Goal: Information Seeking & Learning: Learn about a topic

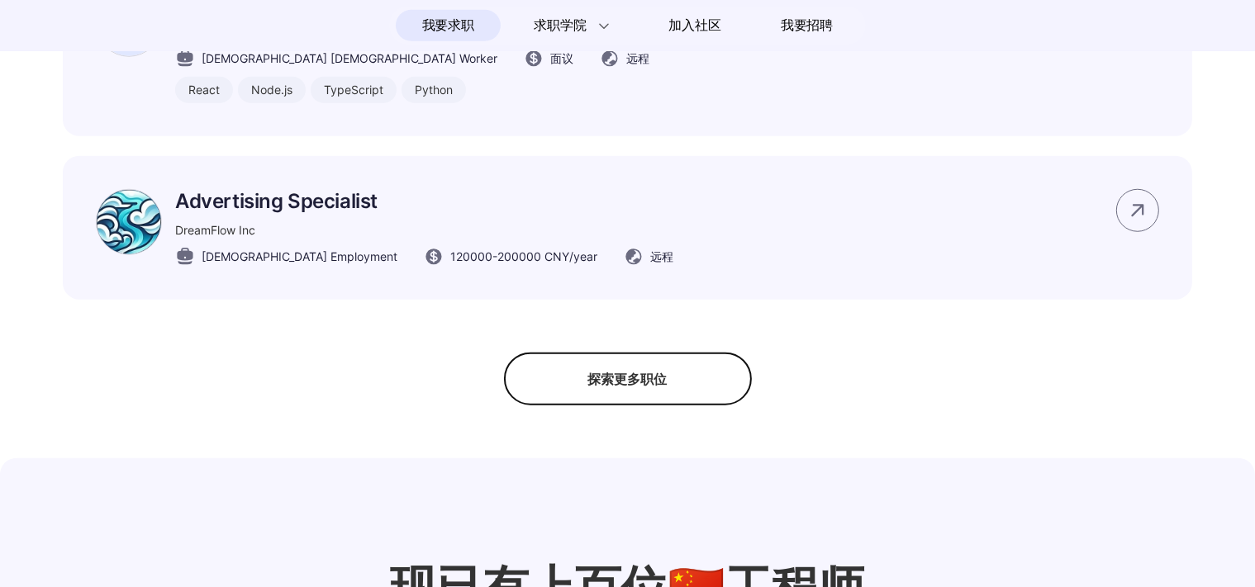
scroll to position [1443, 0]
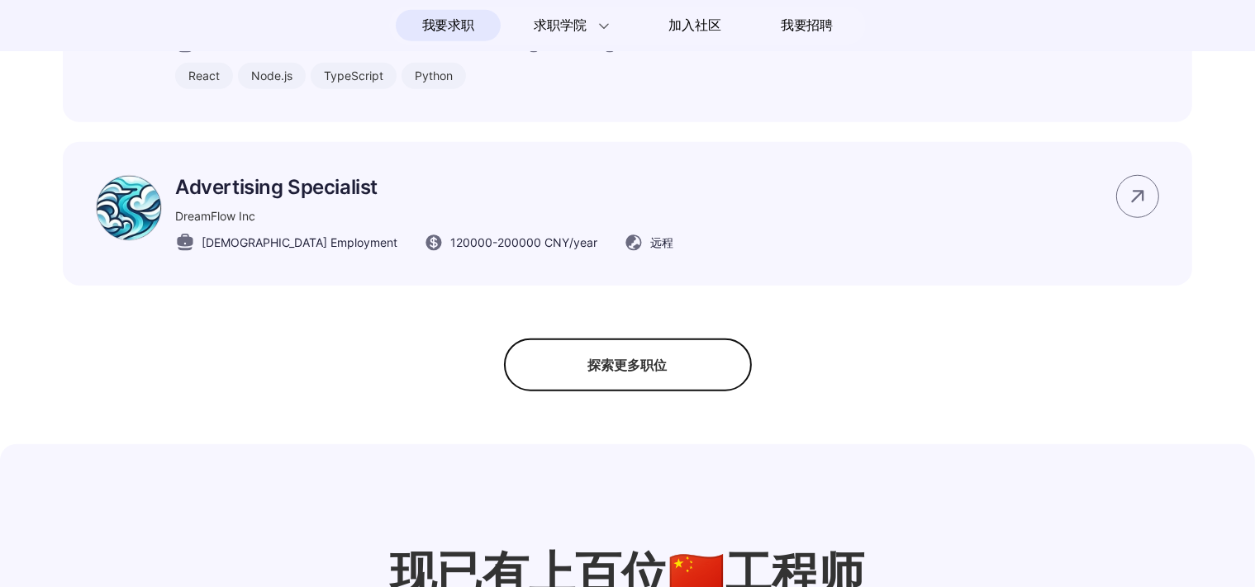
click at [678, 377] on div "探索更多职位" at bounding box center [628, 365] width 248 height 53
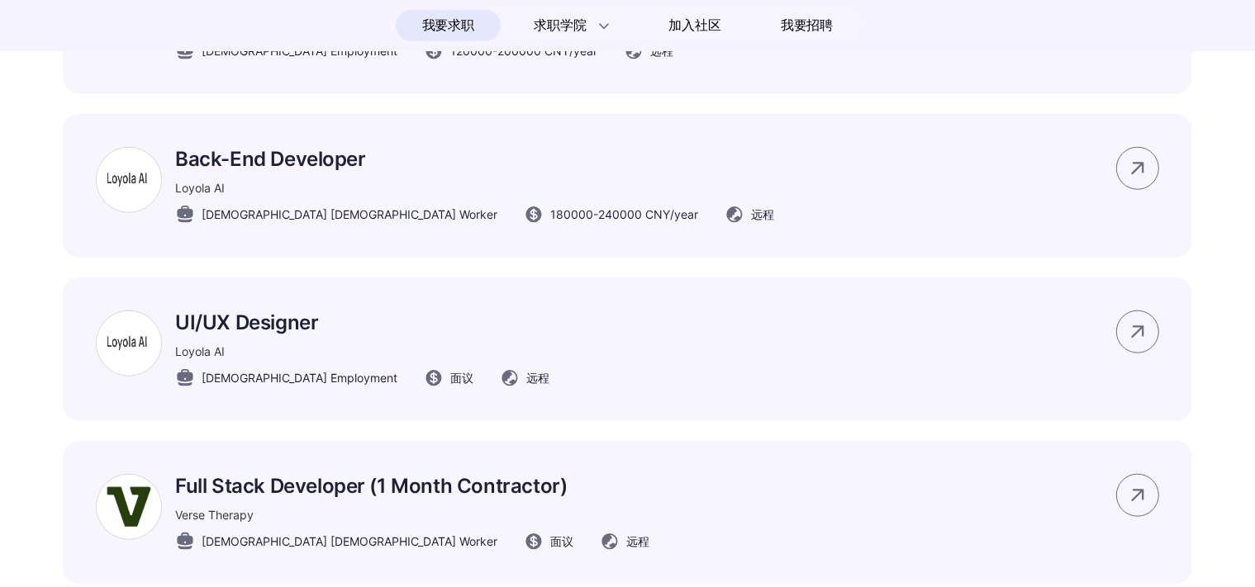
scroll to position [1649, 0]
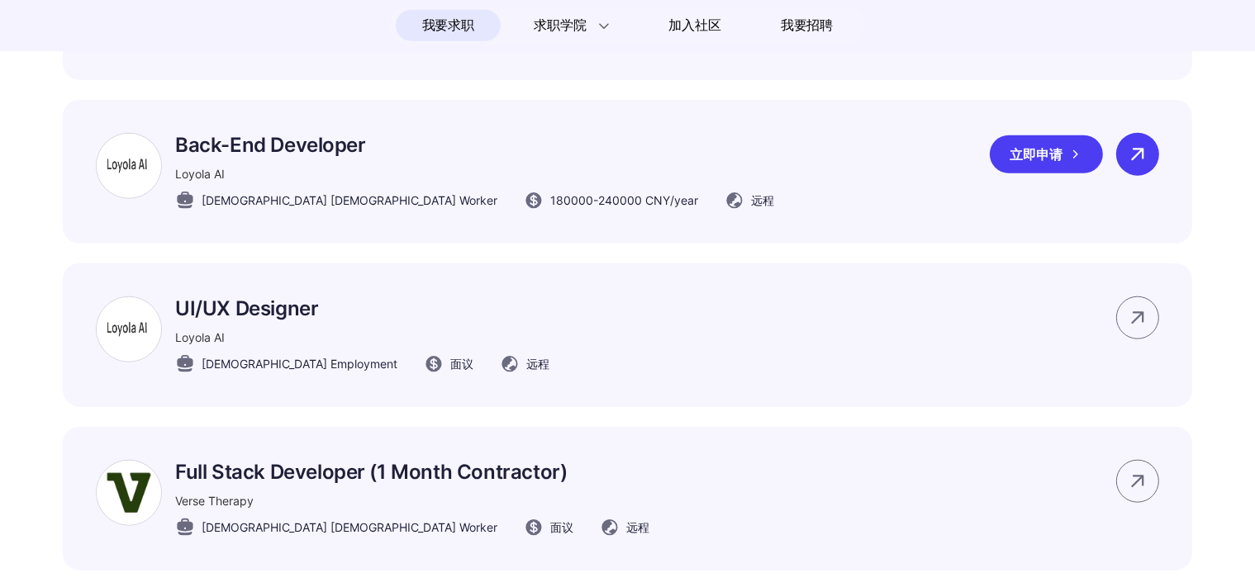
click at [1136, 164] on icon at bounding box center [1137, 154] width 25 height 25
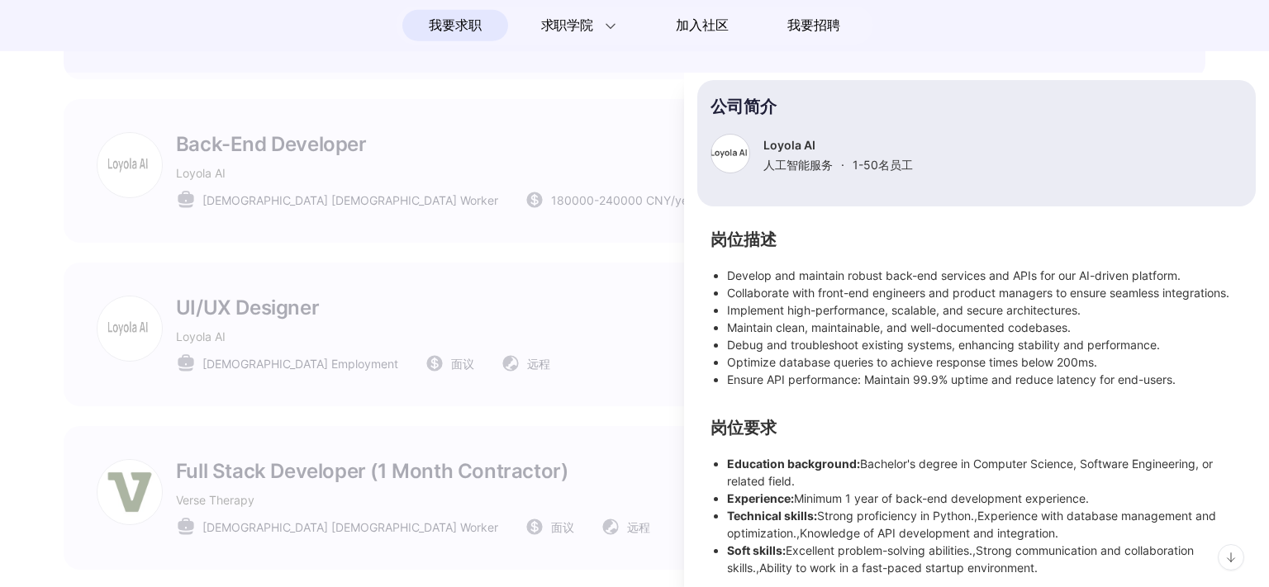
scroll to position [168, 0]
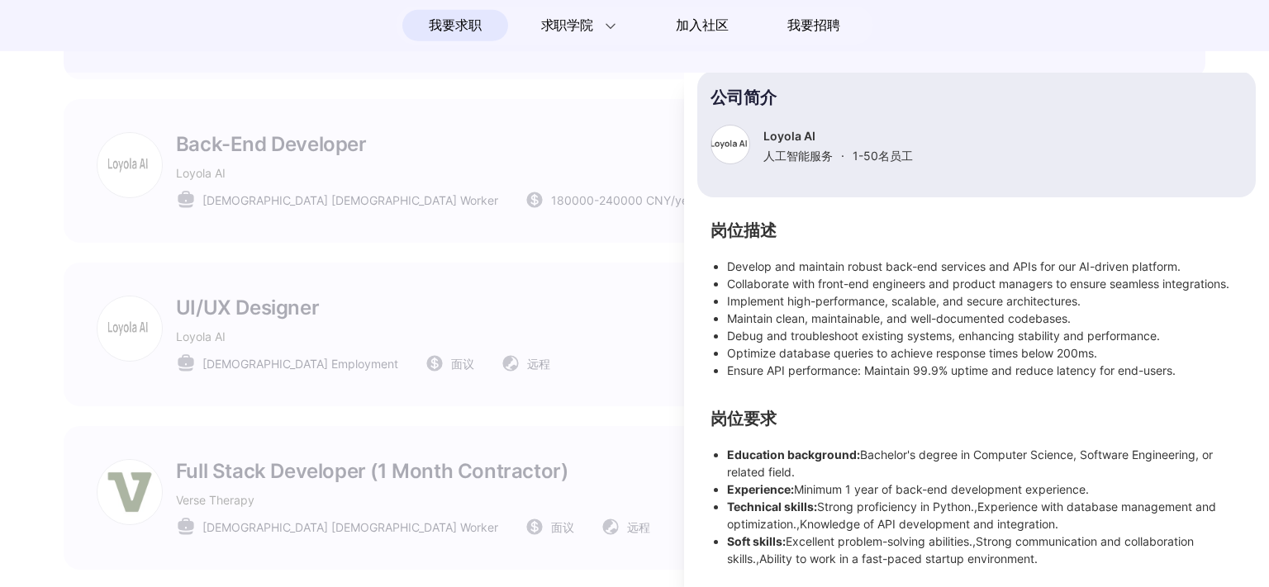
click at [551, 354] on div at bounding box center [634, 330] width 1269 height 515
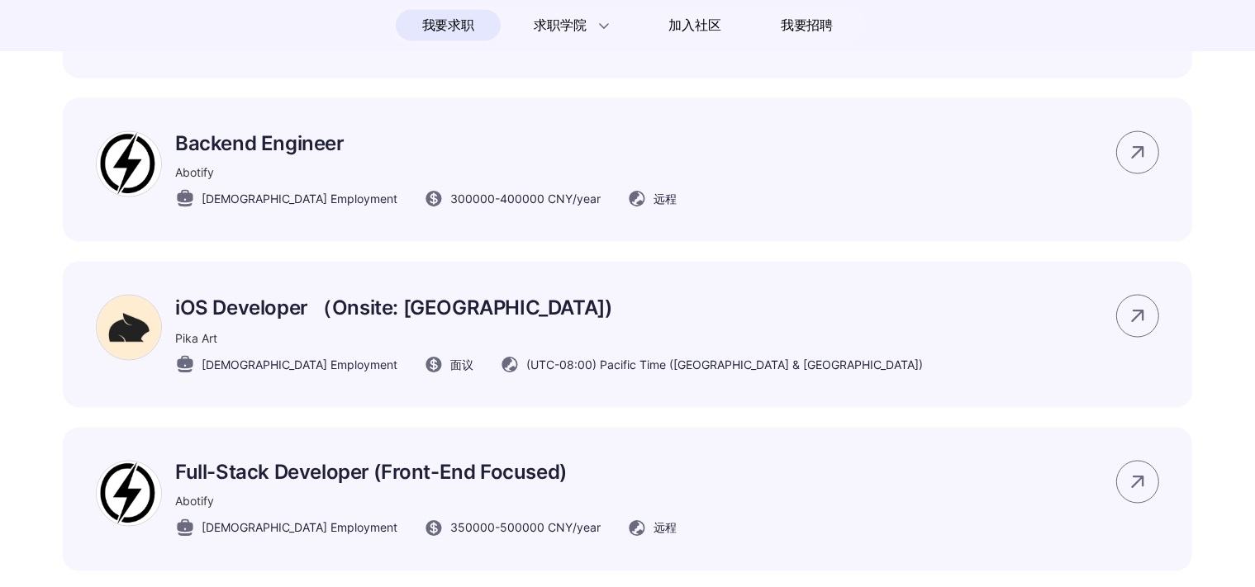
scroll to position [2783, 0]
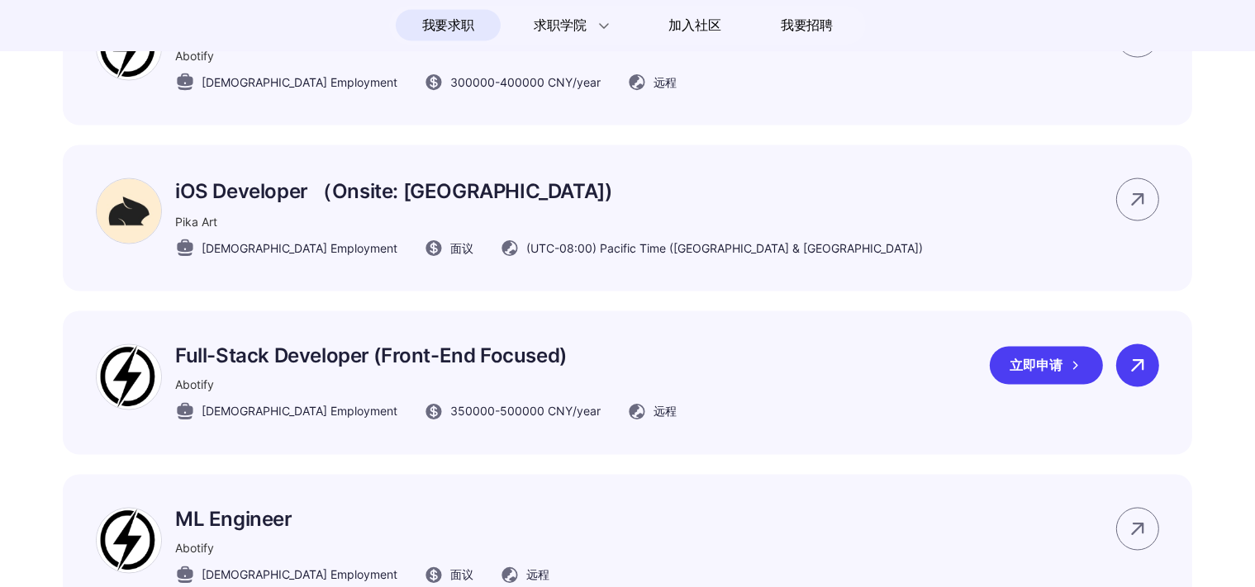
click at [1140, 375] on icon at bounding box center [1137, 366] width 25 height 25
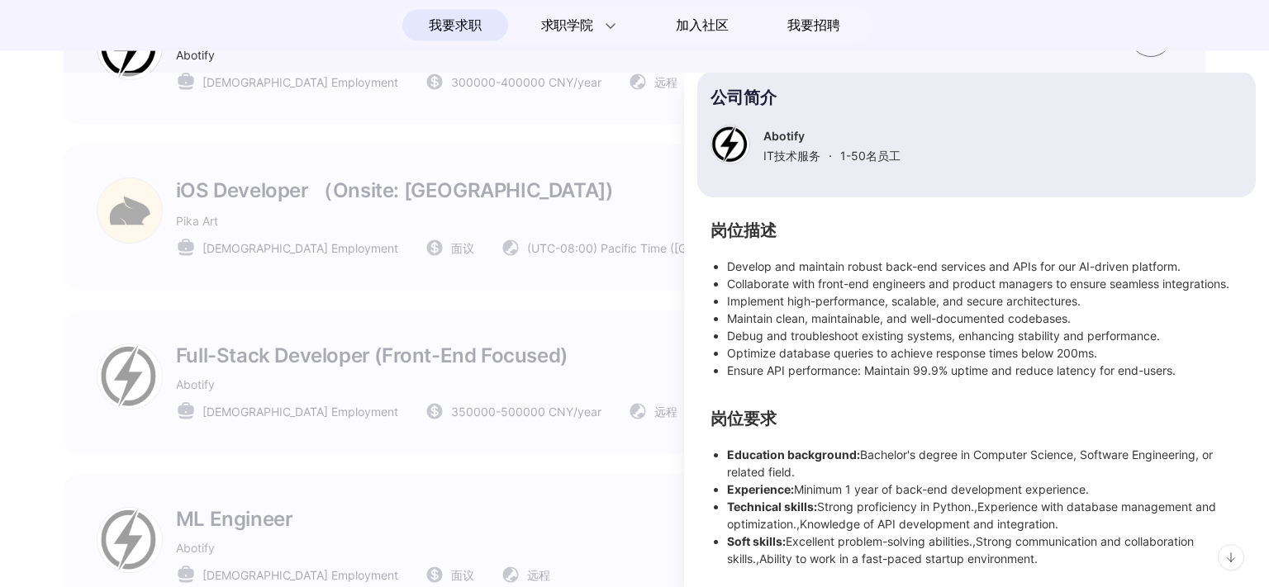
scroll to position [149, 0]
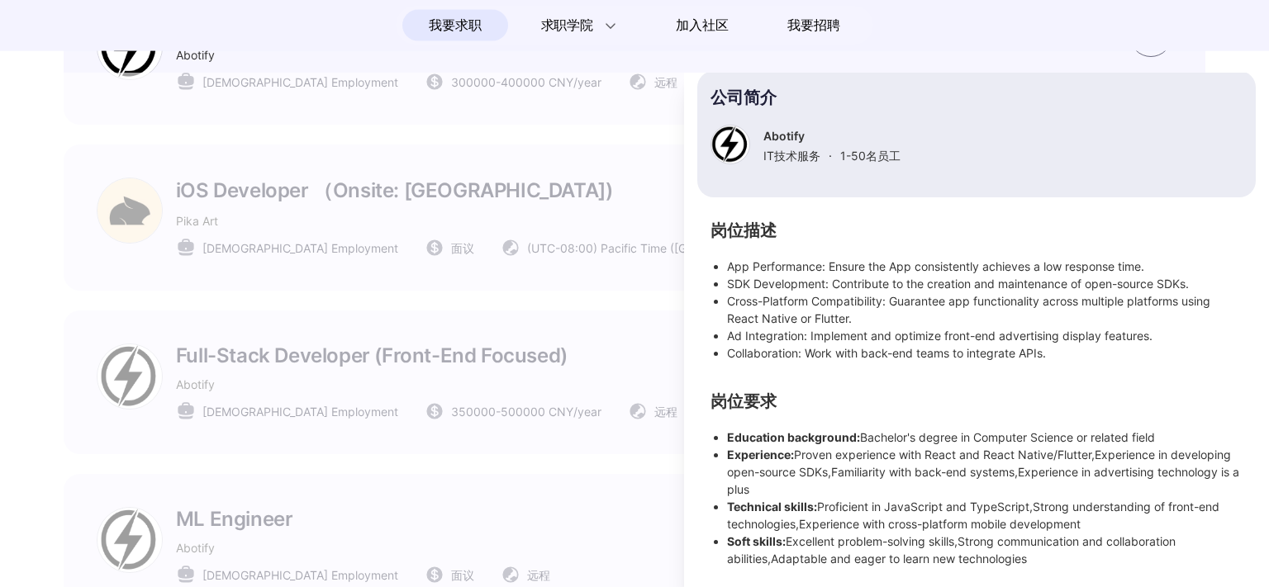
click at [504, 352] on div at bounding box center [634, 330] width 1269 height 515
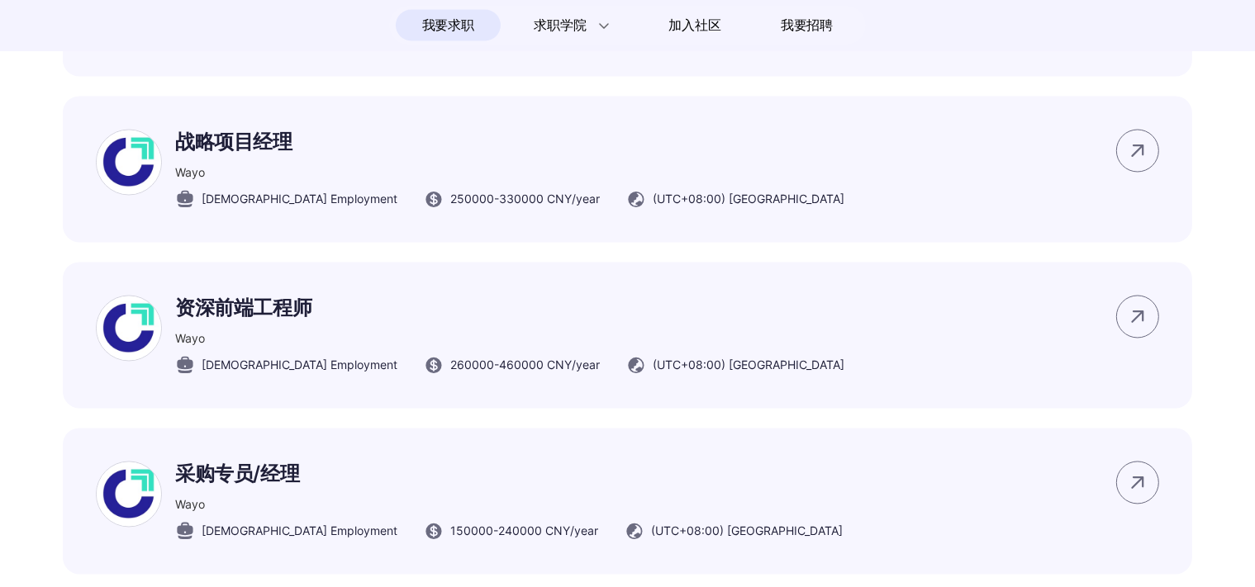
scroll to position [9689, 0]
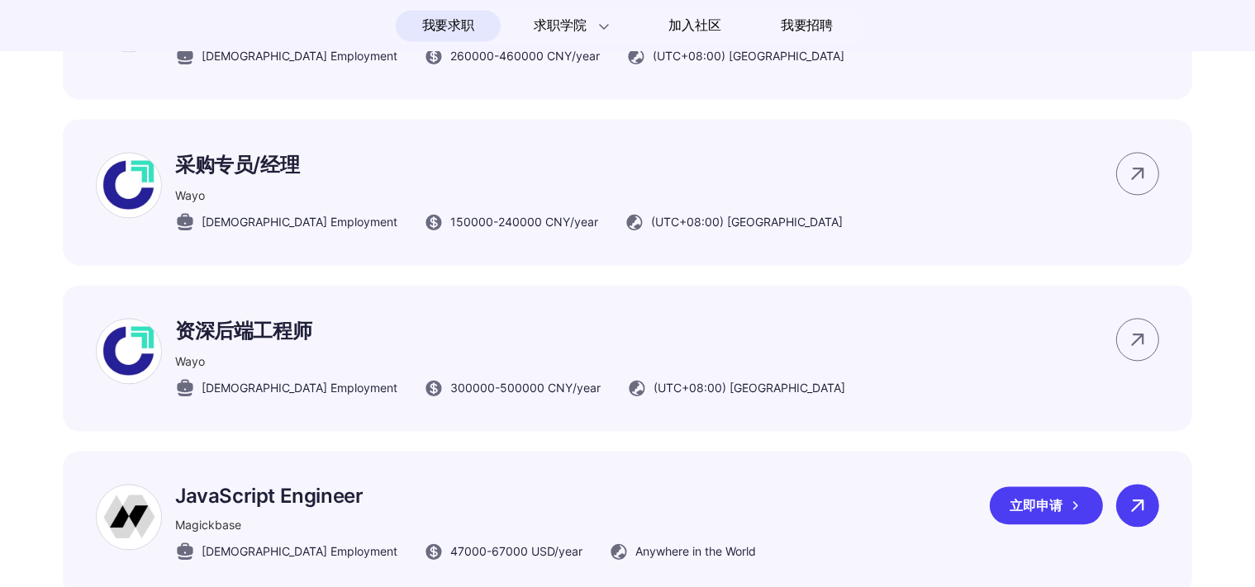
click at [1127, 493] on icon at bounding box center [1137, 505] width 25 height 25
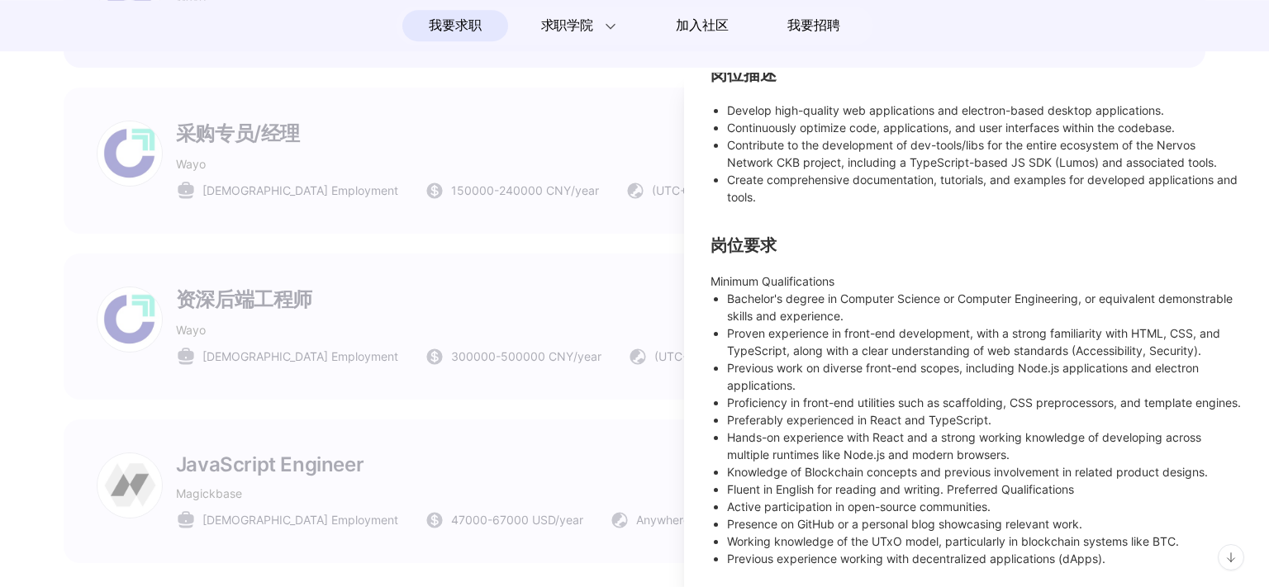
scroll to position [410, 0]
click at [599, 427] on div at bounding box center [634, 330] width 1269 height 515
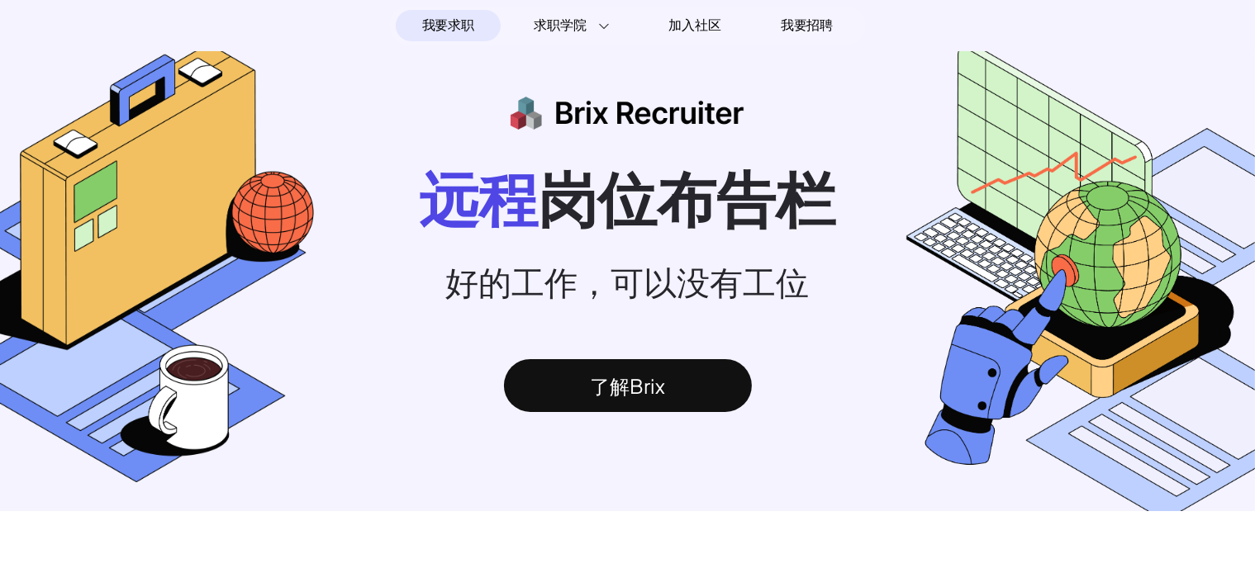
scroll to position [0, 0]
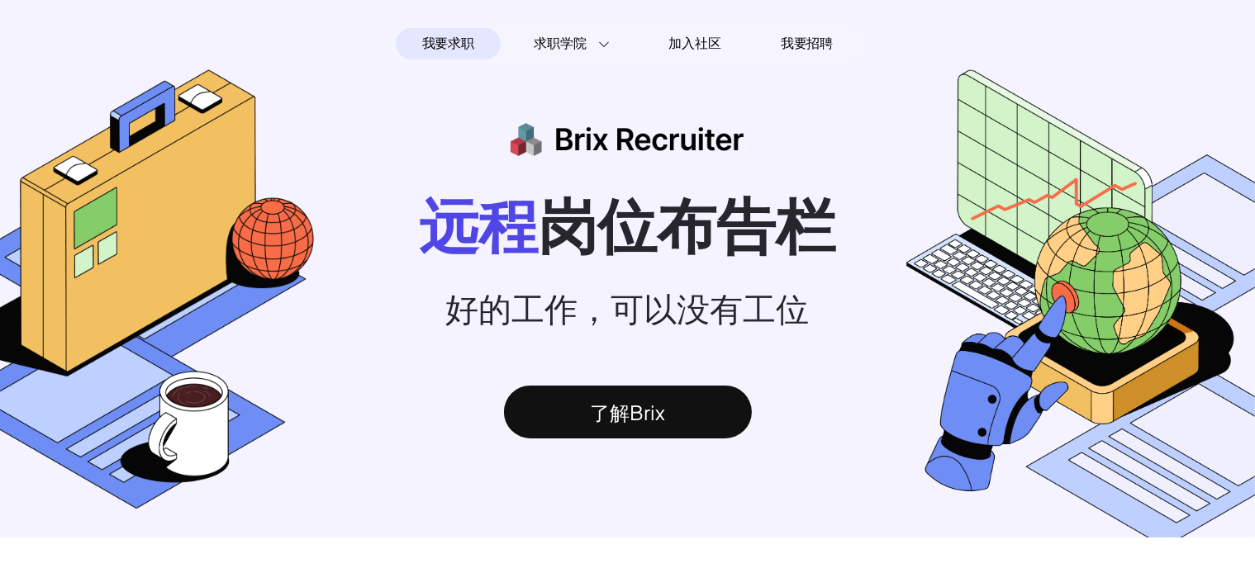
click at [660, 417] on div "了解Brix" at bounding box center [628, 412] width 248 height 53
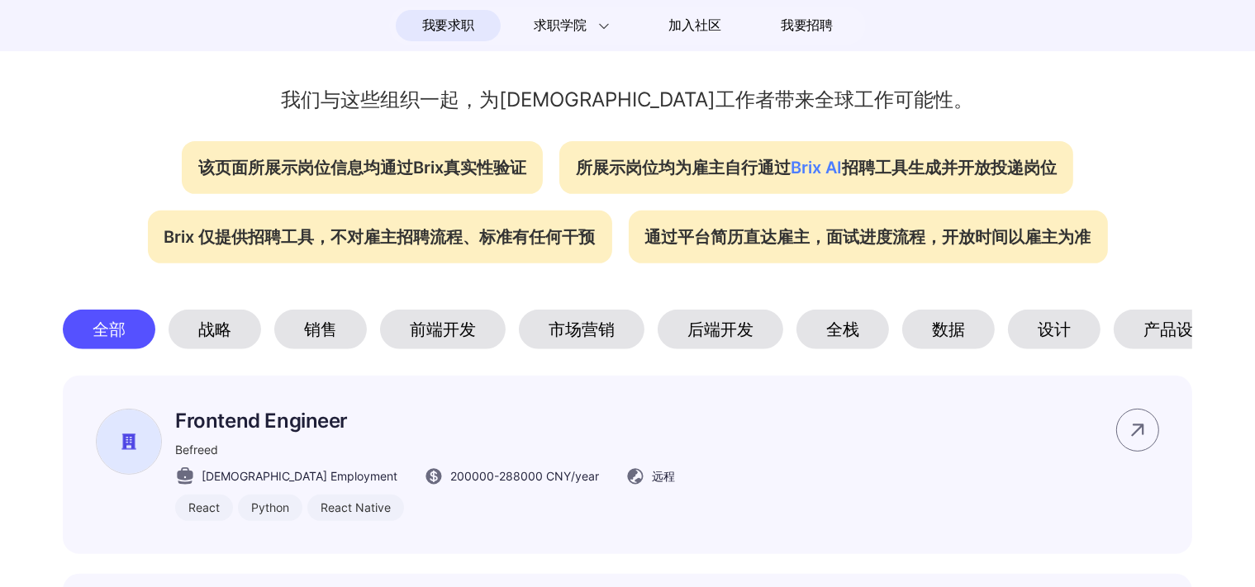
scroll to position [618, 0]
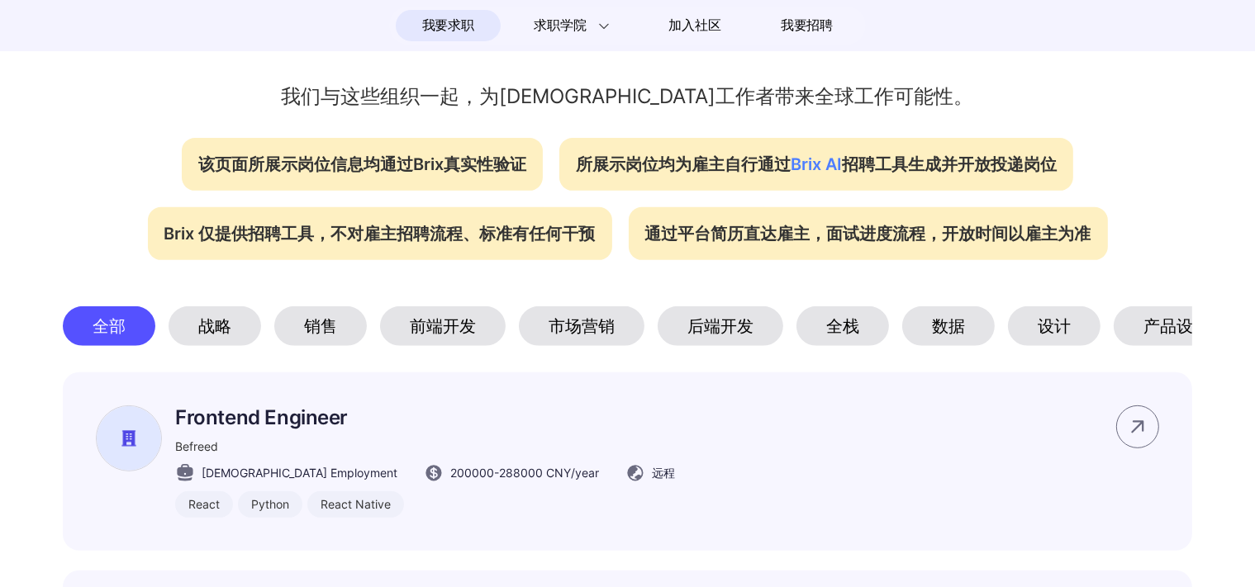
click at [745, 322] on div "后端开发" at bounding box center [720, 326] width 126 height 40
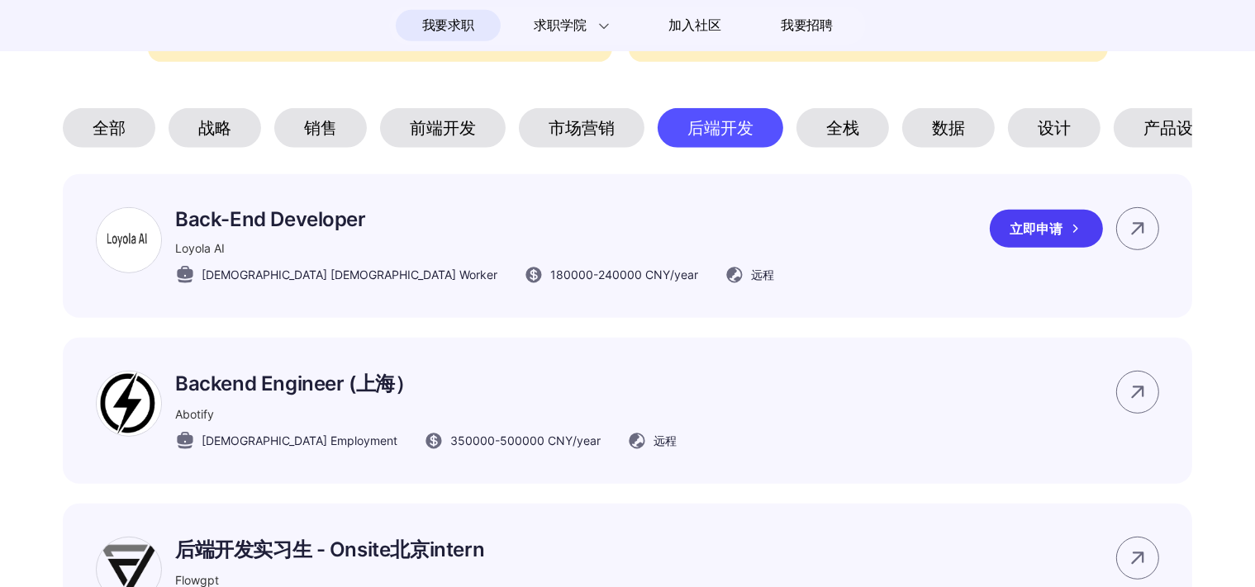
scroll to position [824, 0]
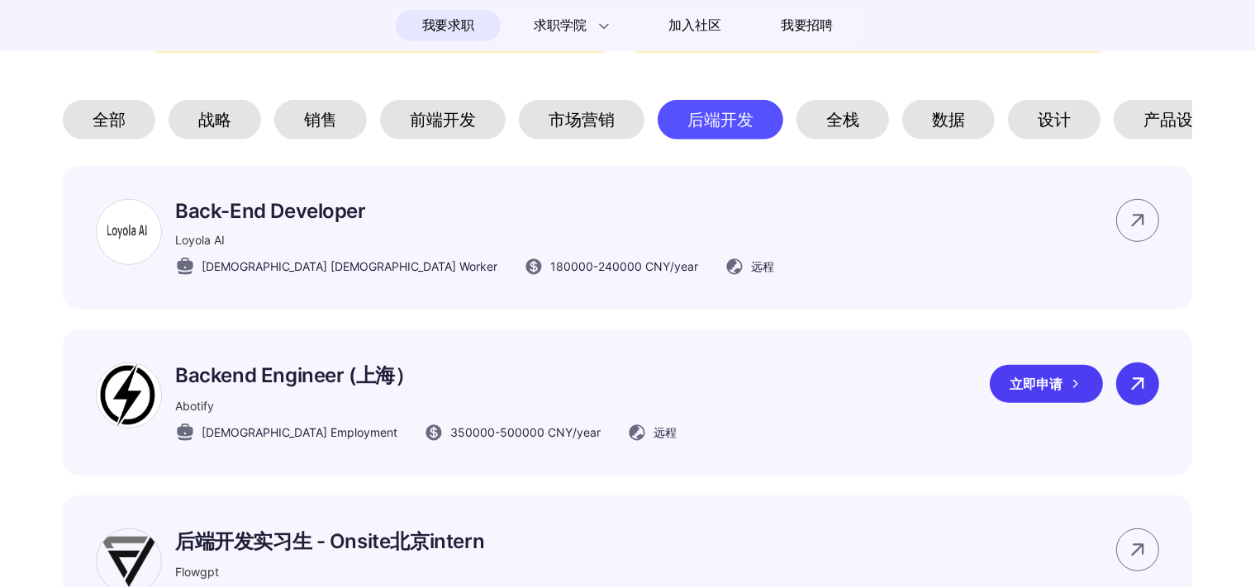
click at [1147, 383] on icon at bounding box center [1137, 384] width 25 height 25
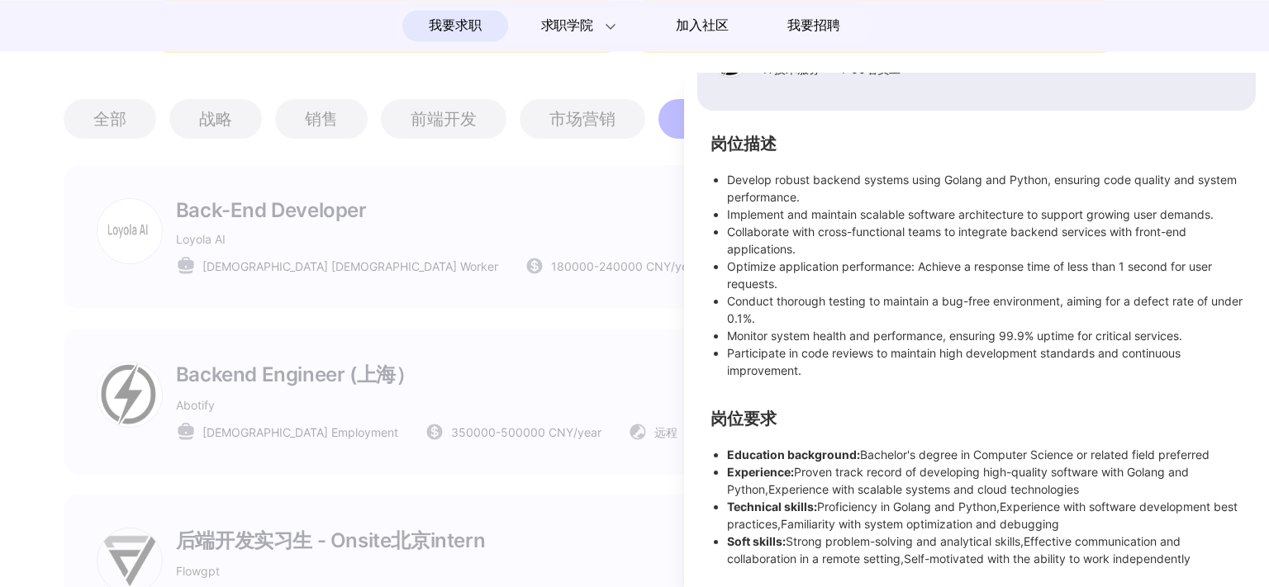
scroll to position [0, 0]
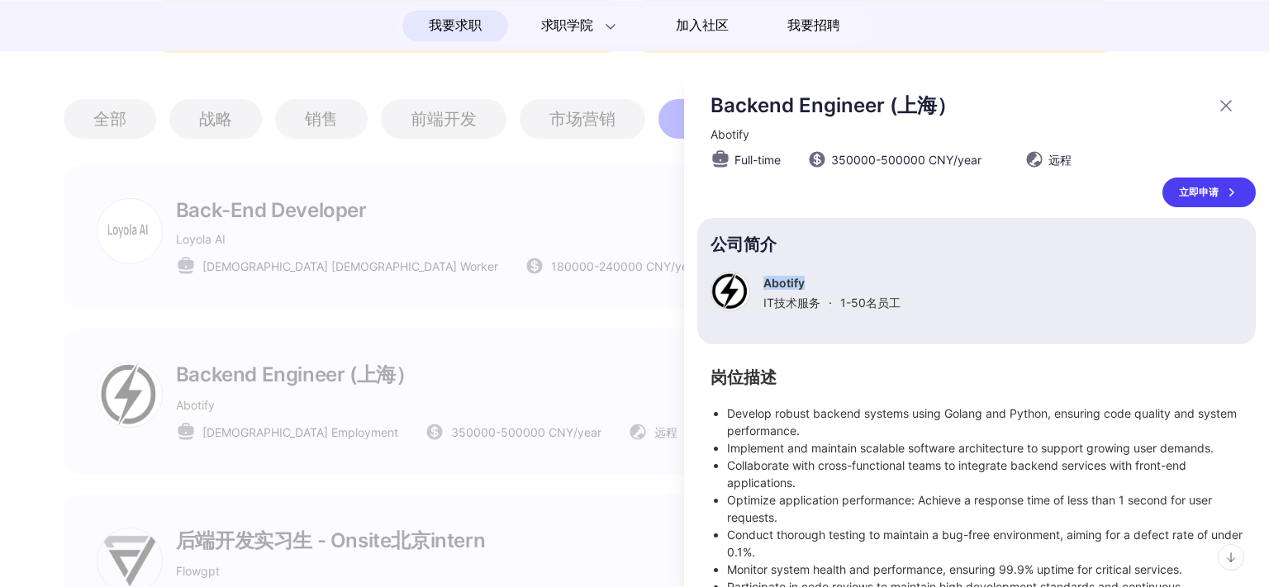
drag, startPoint x: 833, startPoint y: 287, endPoint x: 757, endPoint y: 279, distance: 75.5
click at [757, 279] on div "Abotify IT技术服务 · 1-50 名员工" at bounding box center [976, 292] width 532 height 40
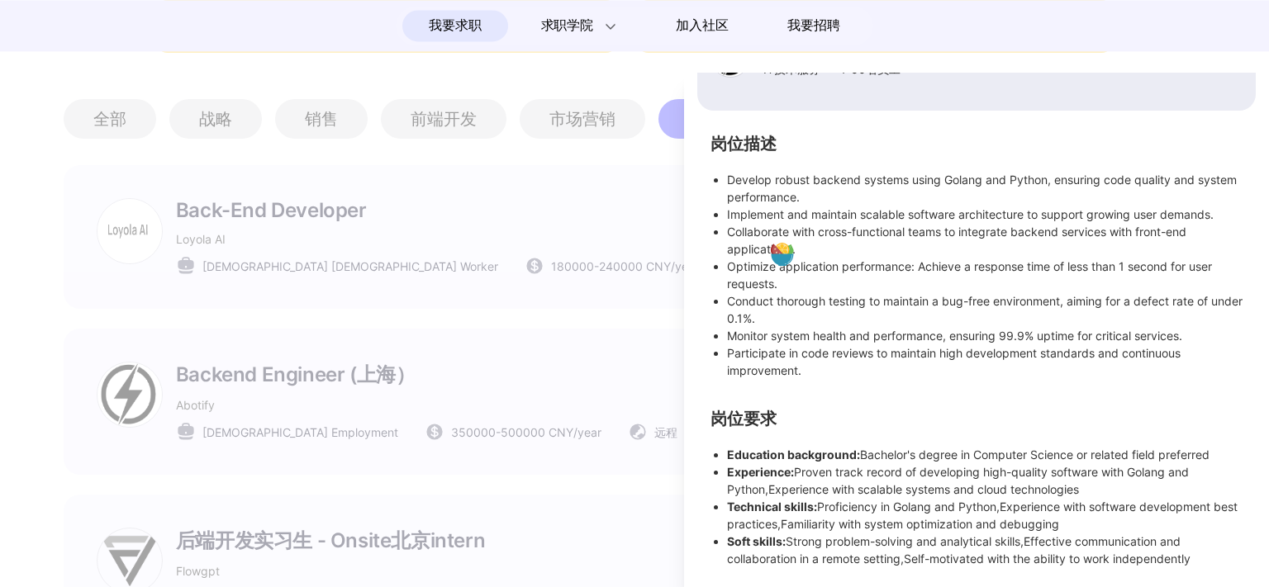
click at [633, 397] on div at bounding box center [634, 330] width 1269 height 515
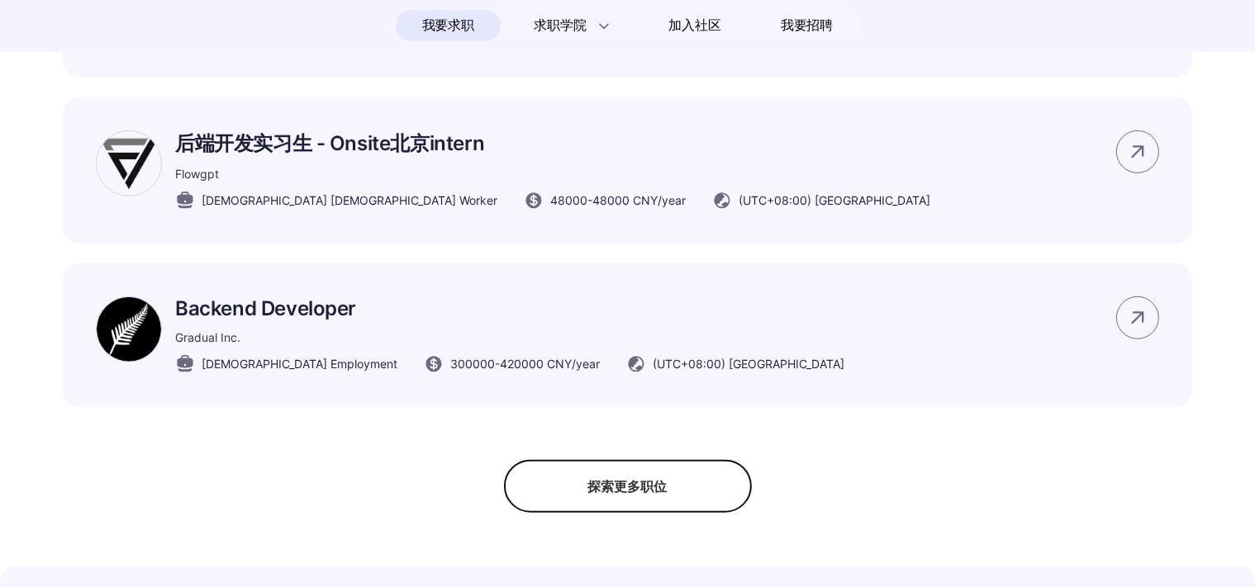
scroll to position [1236, 0]
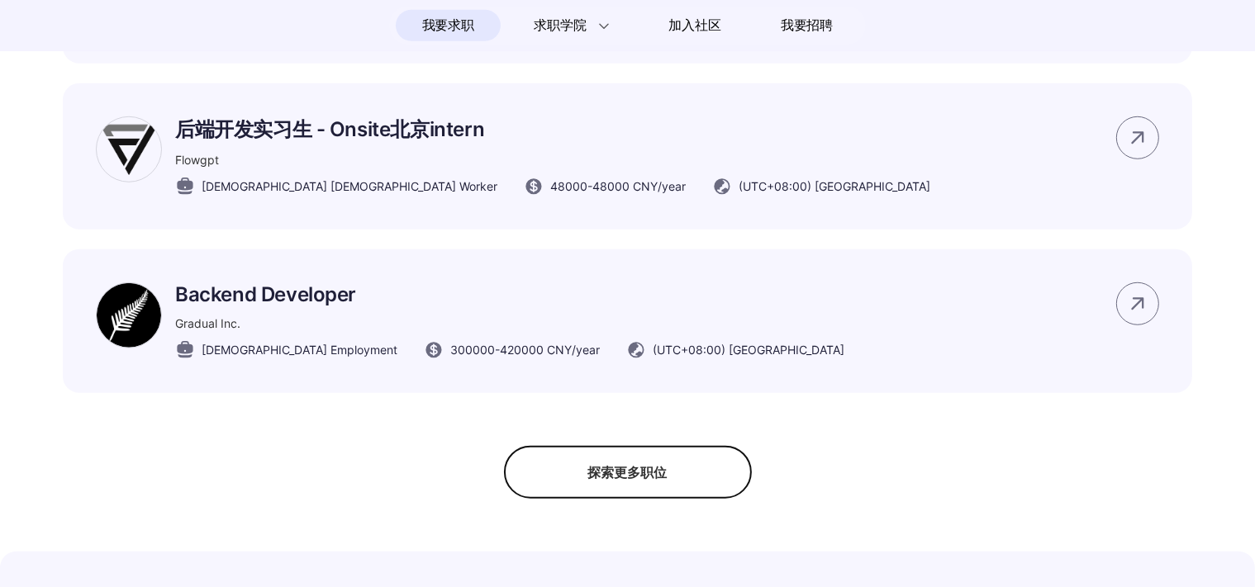
click at [702, 478] on div "探索更多职位" at bounding box center [628, 472] width 248 height 53
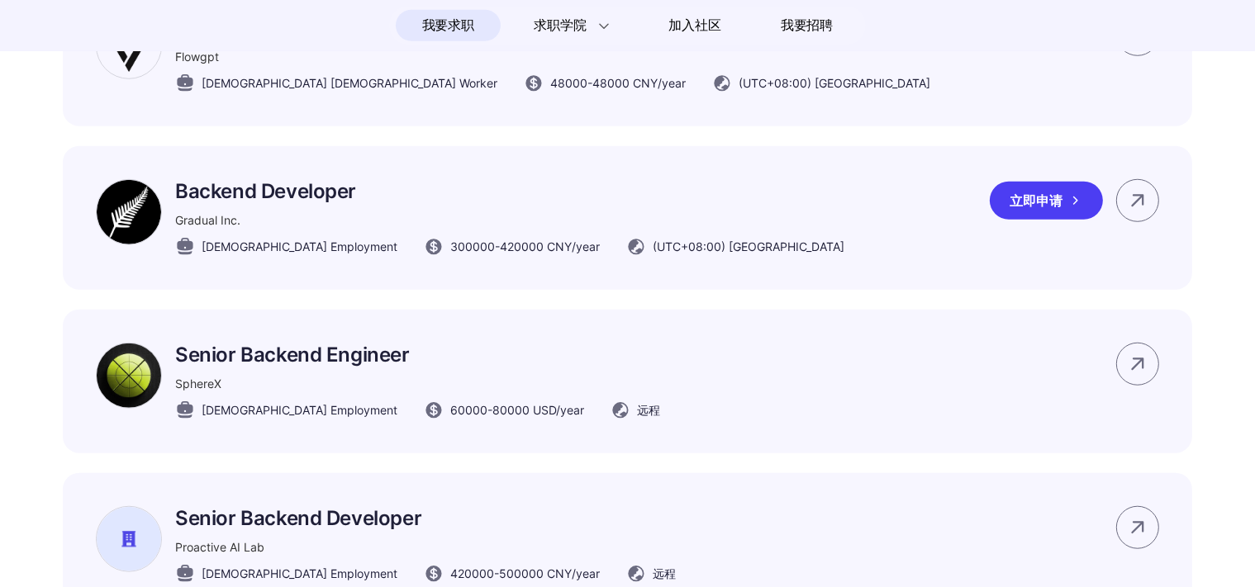
scroll to position [1031, 0]
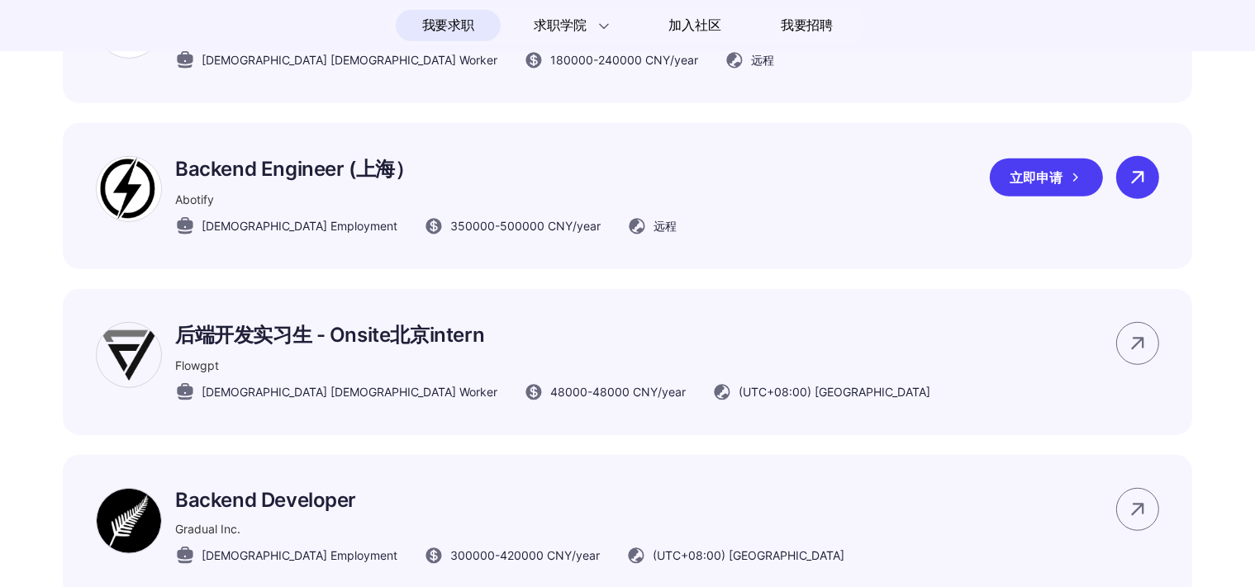
click at [1145, 190] on icon at bounding box center [1137, 177] width 25 height 25
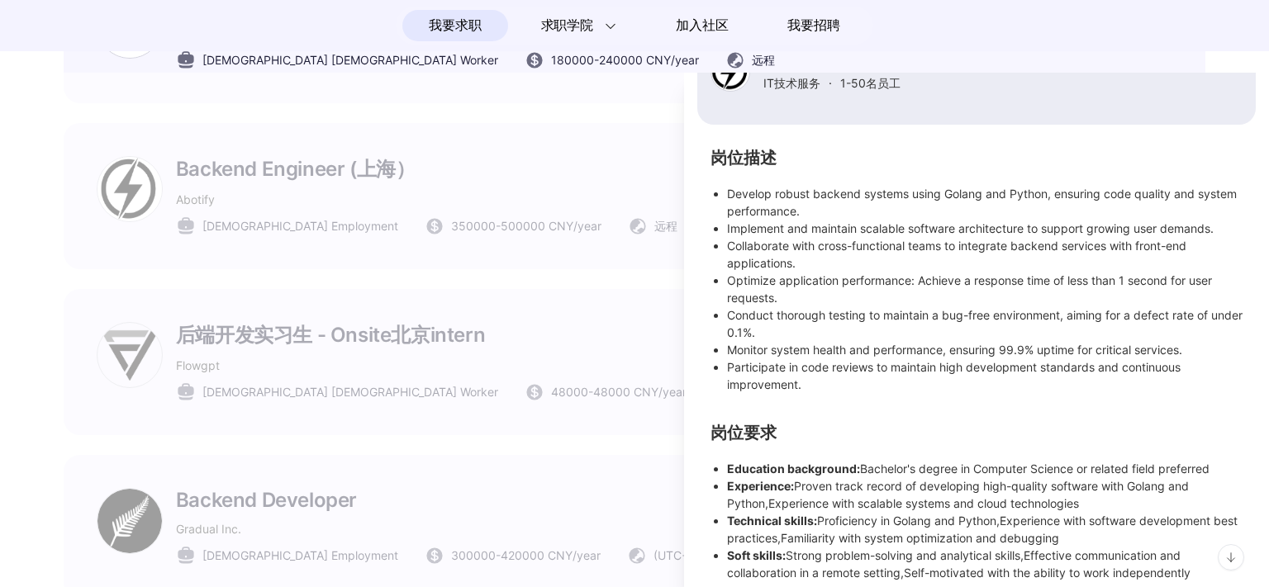
scroll to position [0, 0]
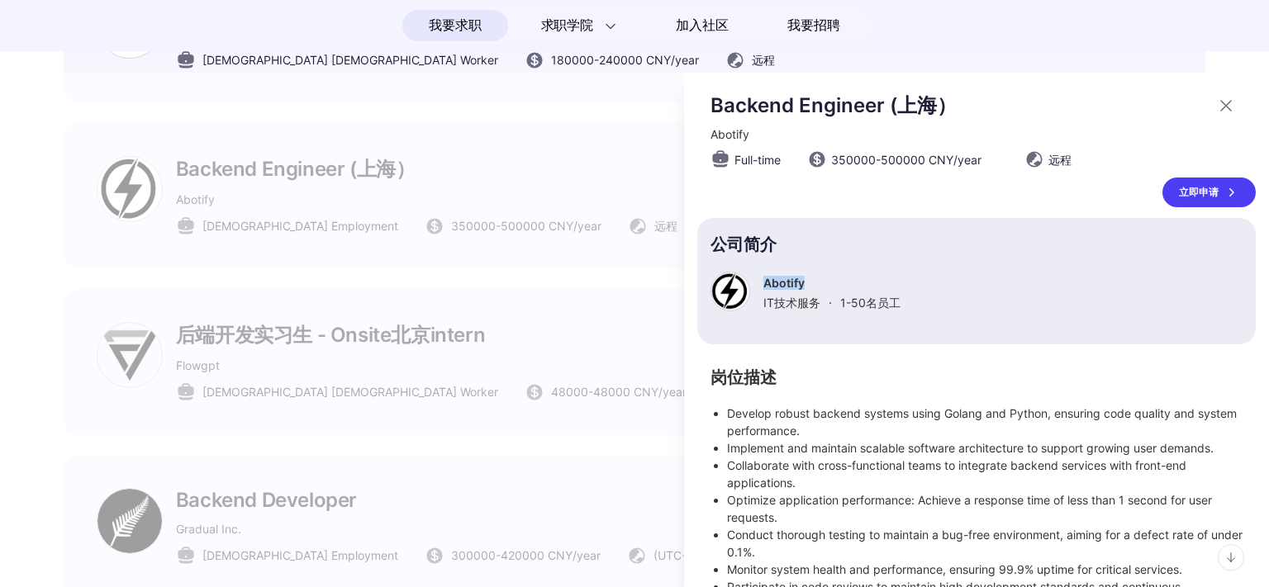
drag, startPoint x: 814, startPoint y: 274, endPoint x: 762, endPoint y: 289, distance: 54.9
click at [762, 289] on div "Abotify IT技术服务 · 1-50 名员工" at bounding box center [976, 292] width 532 height 40
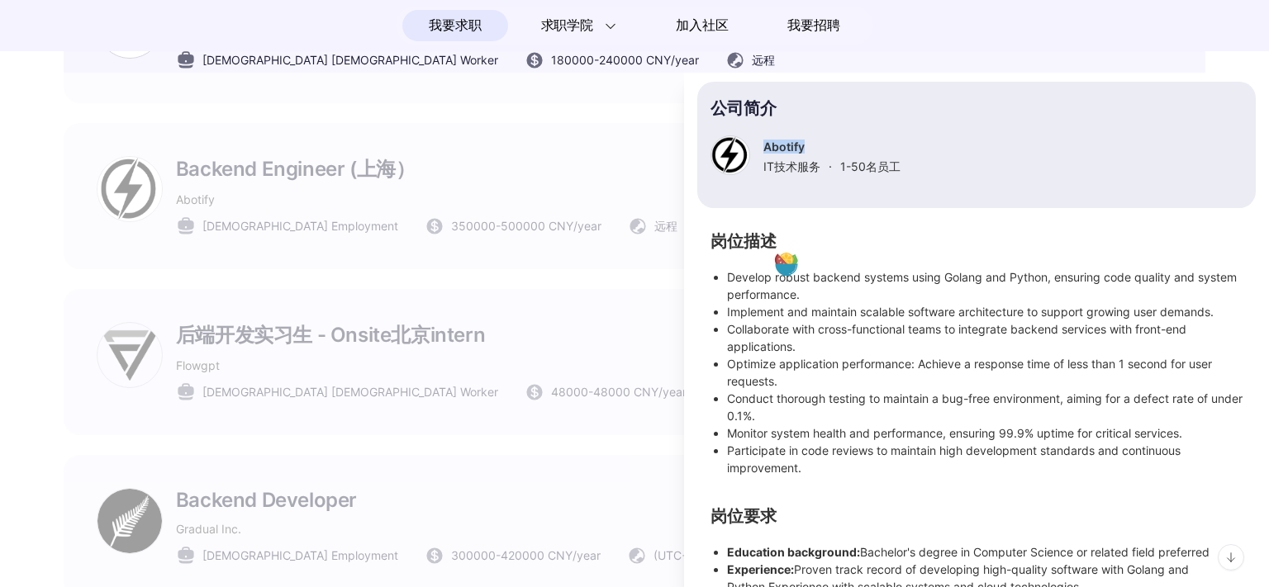
scroll to position [190, 0]
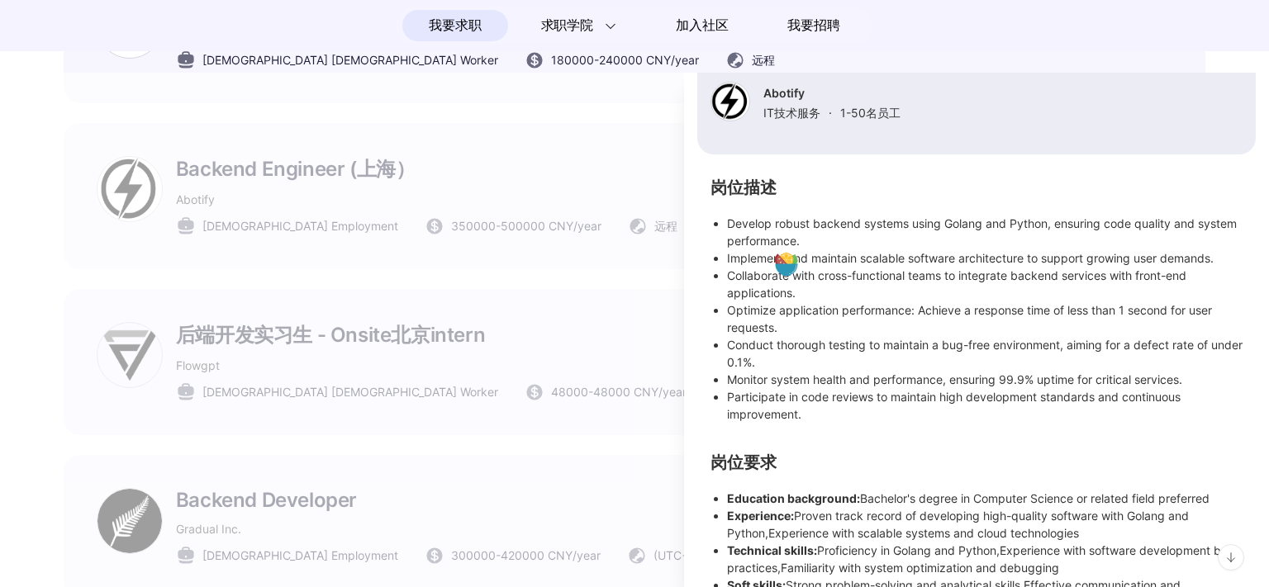
click at [1074, 399] on li "Participate in code reviews to maintain high development standards and continuo…" at bounding box center [984, 405] width 515 height 35
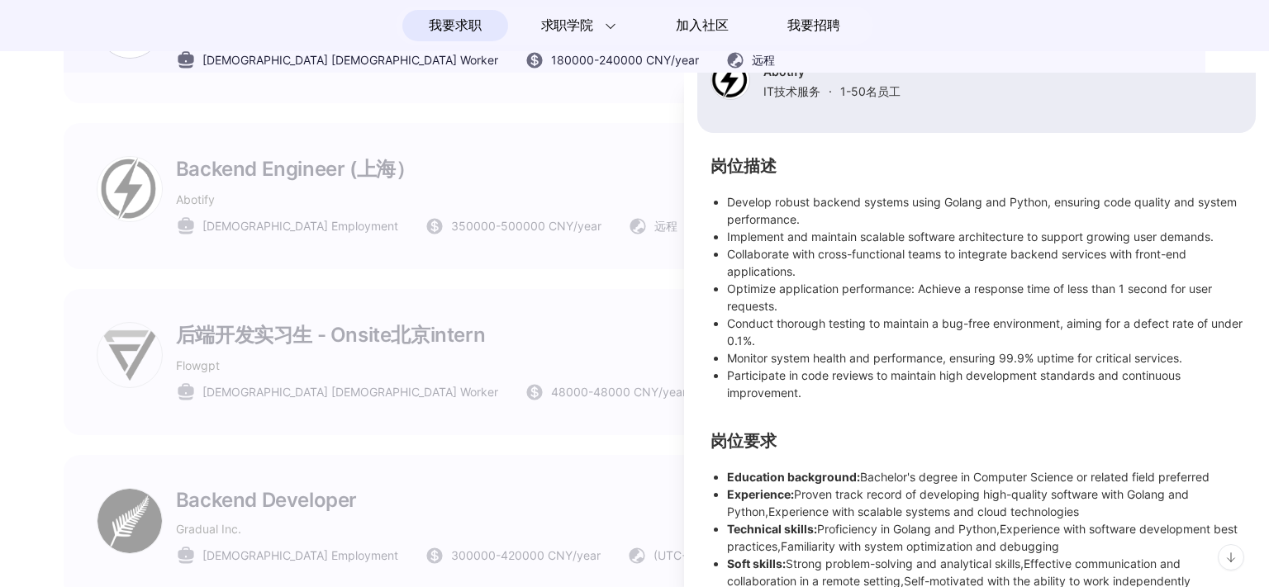
scroll to position [240, 0]
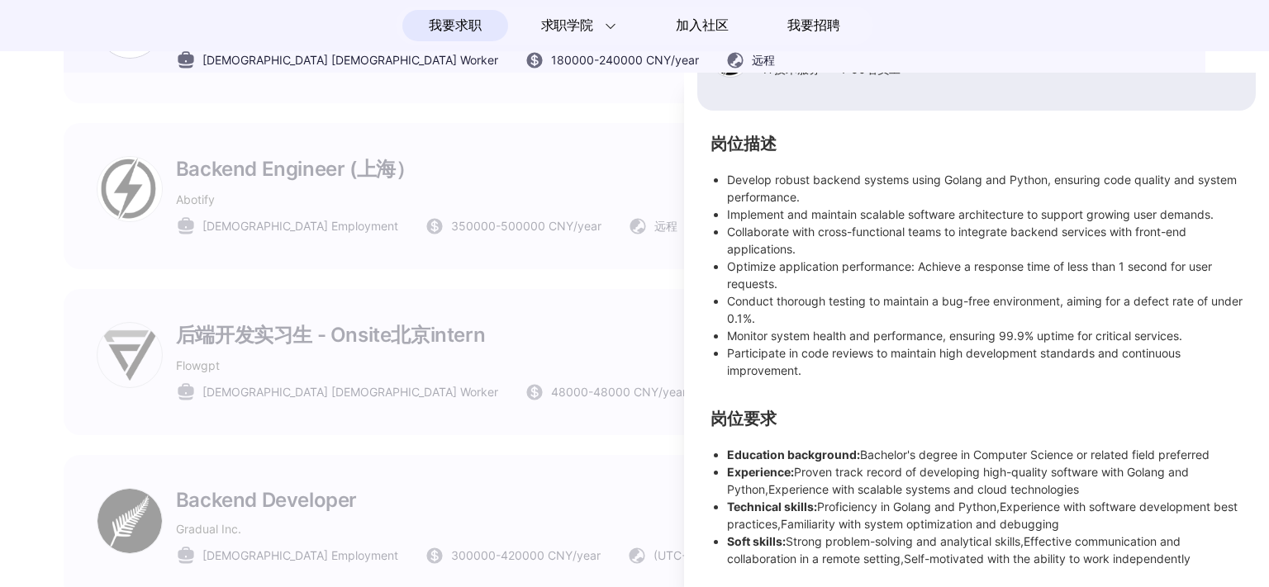
click at [537, 332] on div at bounding box center [634, 330] width 1269 height 515
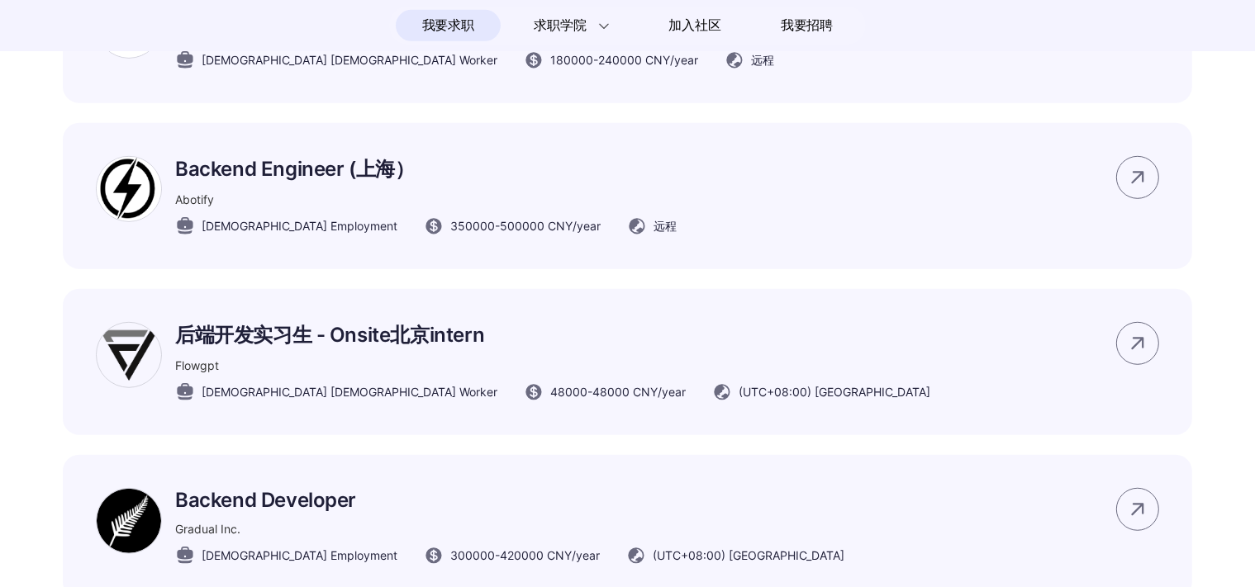
scroll to position [220, 0]
